Goal: Check status

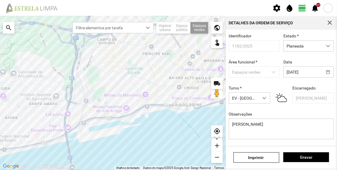
scroll to position [17, 0]
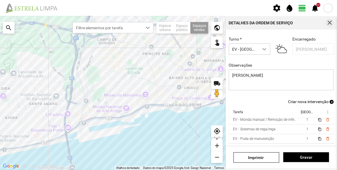
click at [327, 23] on button "button" at bounding box center [330, 23] width 8 height 8
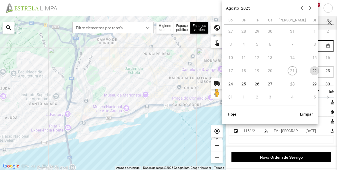
click at [302, 43] on body "settings water_drop view_day +9 notifications Para navegar no mapa com gestos d…" at bounding box center [168, 85] width 337 height 170
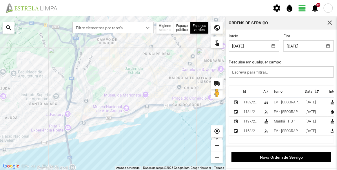
click at [326, 36] on div "Fim [DATE]" at bounding box center [308, 43] width 54 height 18
click at [322, 44] on button "button" at bounding box center [327, 46] width 11 height 11
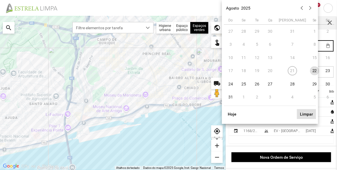
click at [309, 113] on button "Limpar" at bounding box center [306, 114] width 19 height 10
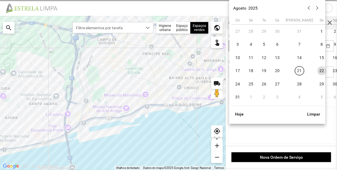
click at [257, 43] on body "settings water_drop view_day +9 notifications Para navegar no mapa com gestos d…" at bounding box center [168, 85] width 337 height 170
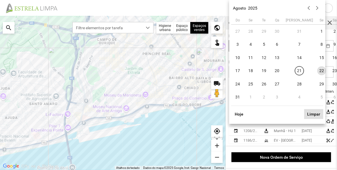
click at [314, 112] on button "Limpar" at bounding box center [313, 114] width 19 height 10
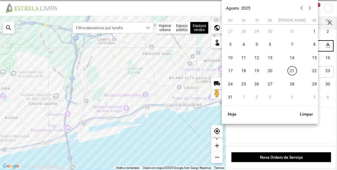
click at [297, 46] on body "settings water_drop view_day +9 notifications Para navegar no mapa com gestos d…" at bounding box center [168, 85] width 337 height 170
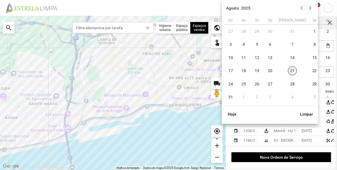
click at [288, 70] on span "21" at bounding box center [292, 70] width 9 height 9
type input "[DATE]"
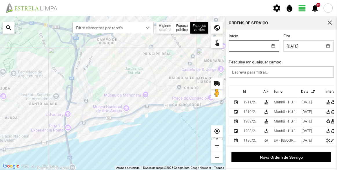
click at [251, 50] on body "settings water_drop view_day +9 notifications Para navegar no mapa com gestos d…" at bounding box center [168, 85] width 337 height 170
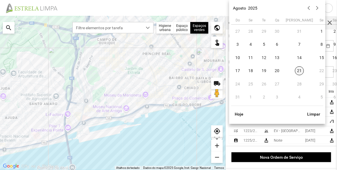
click at [295, 72] on span "21" at bounding box center [299, 70] width 9 height 9
type input "[DATE]"
